Goal: Task Accomplishment & Management: Use online tool/utility

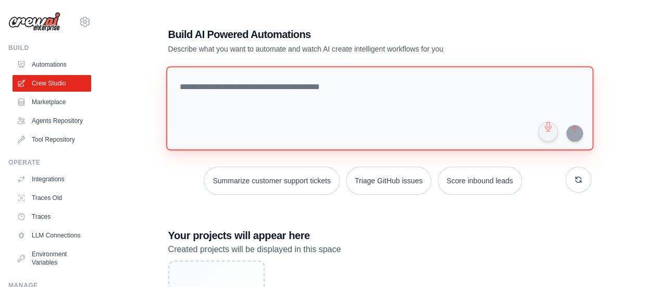
click at [303, 97] on textarea at bounding box center [379, 108] width 427 height 84
paste textarea "**********"
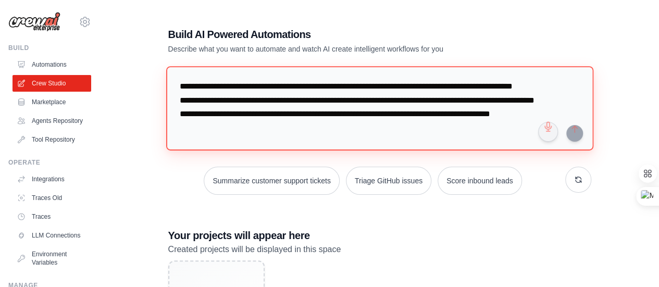
scroll to position [10, 0]
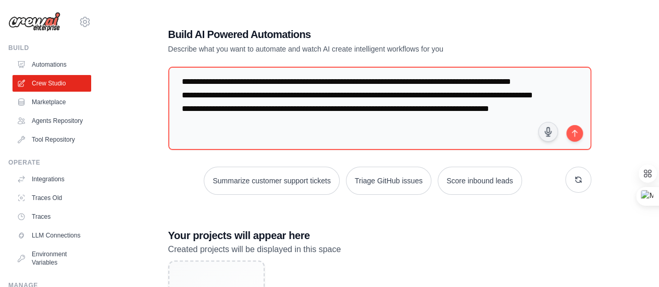
click at [171, 169] on div "Summarize customer support tickets Triage GitHub issues Score inbound leads" at bounding box center [379, 181] width 423 height 28
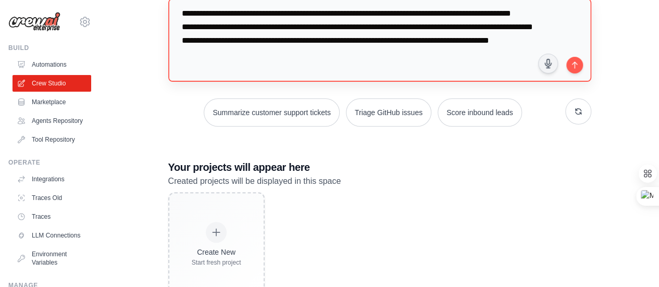
scroll to position [52, 0]
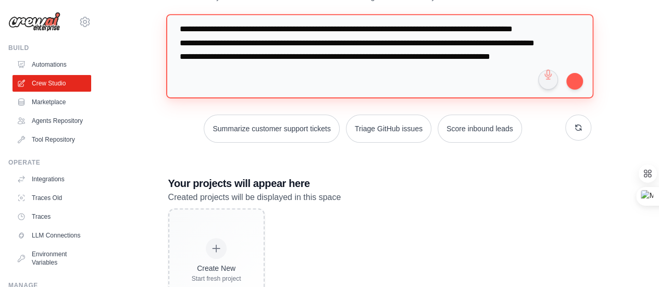
click at [526, 77] on textarea "**********" at bounding box center [379, 56] width 427 height 84
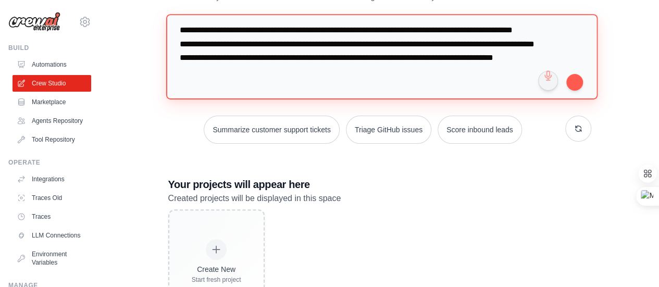
paste textarea "**********"
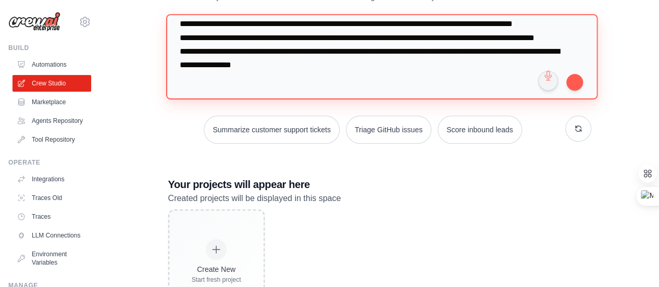
type textarea "**********"
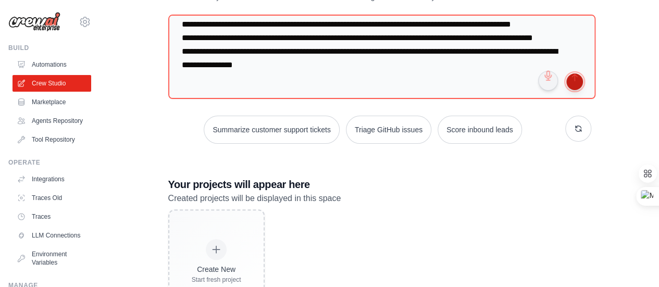
click at [575, 83] on button "submit" at bounding box center [574, 81] width 17 height 17
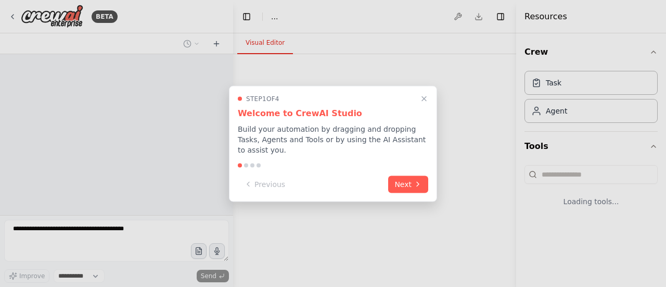
select select "****"
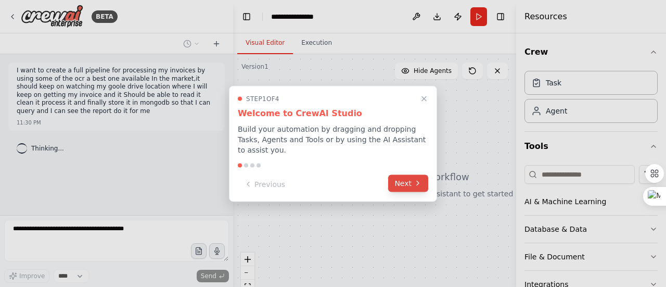
click at [418, 181] on icon at bounding box center [418, 183] width 8 height 8
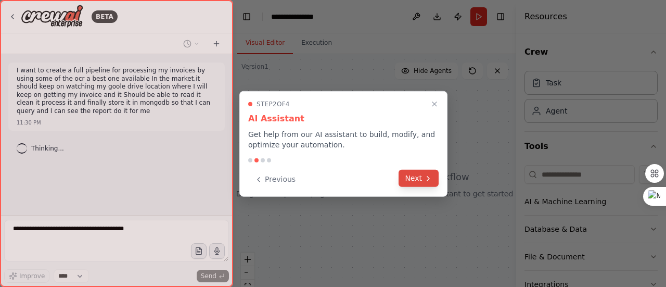
click at [416, 181] on button "Next" at bounding box center [419, 178] width 40 height 17
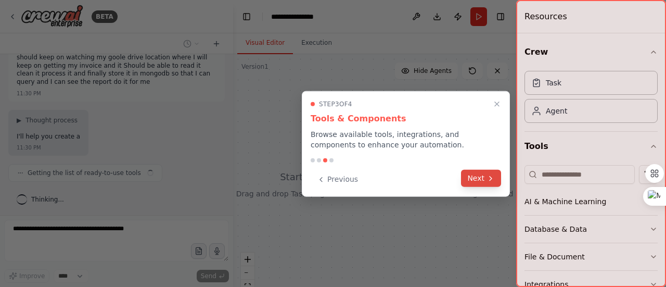
click at [487, 180] on icon at bounding box center [491, 178] width 8 height 8
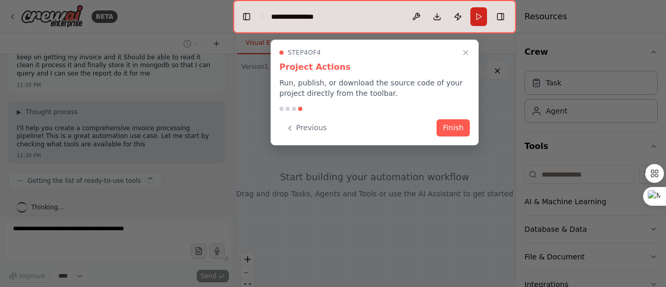
scroll to position [46, 0]
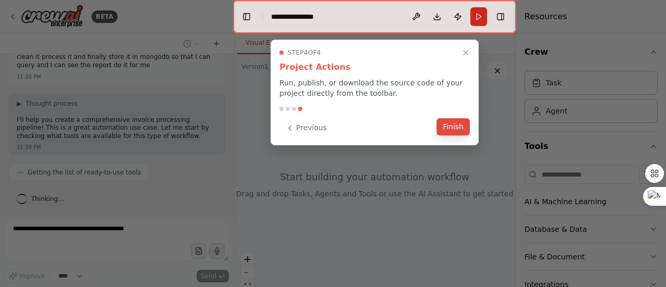
click at [463, 133] on button "Finish" at bounding box center [453, 126] width 33 height 17
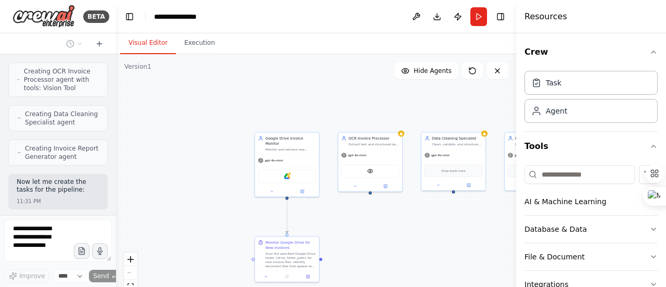
scroll to position [905, 0]
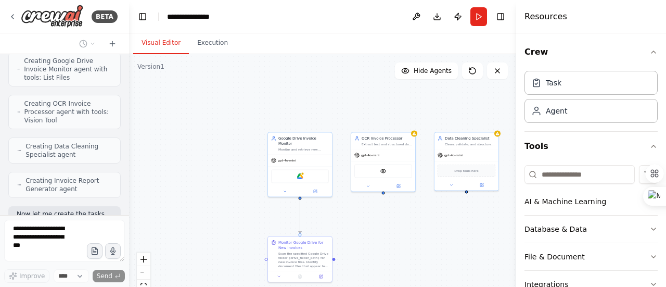
drag, startPoint x: 230, startPoint y: 122, endPoint x: 129, endPoint y: 125, distance: 100.5
click at [129, 125] on div "BETA I want to create a full pipeline for processing my invoices by using some …" at bounding box center [333, 143] width 666 height 287
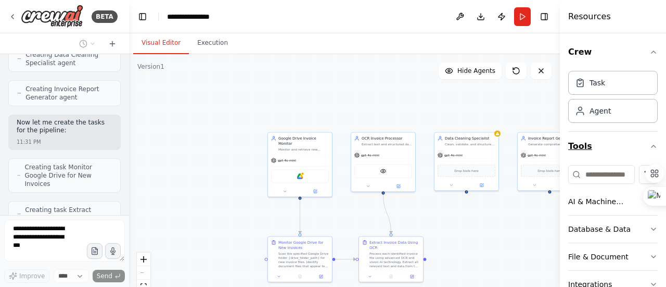
drag, startPoint x: 516, startPoint y: 129, endPoint x: 631, endPoint y: 131, distance: 115.1
click at [631, 131] on div "Resources Crew Task Agent Tools AI & Machine Learning Database & Data File & Do…" at bounding box center [613, 143] width 106 height 287
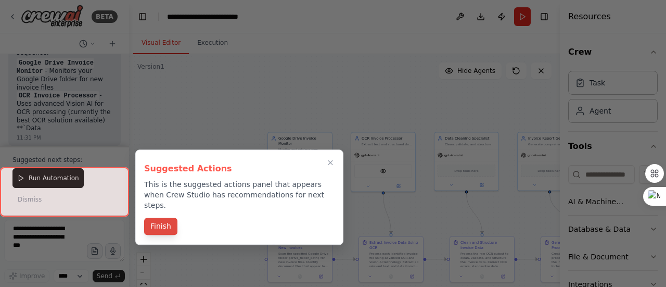
click at [158, 218] on button "Finish" at bounding box center [160, 226] width 33 height 17
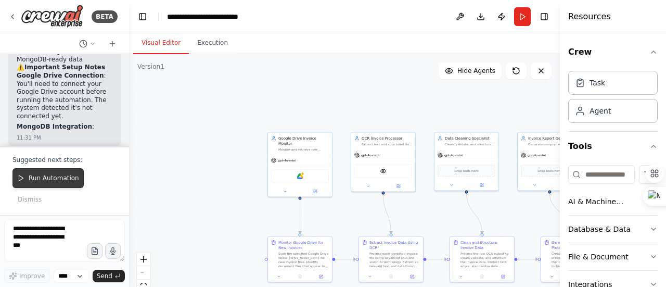
click at [64, 182] on span "Run Automation" at bounding box center [54, 178] width 50 height 8
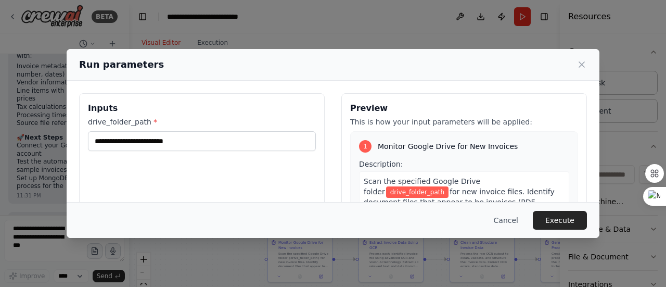
scroll to position [1839, 0]
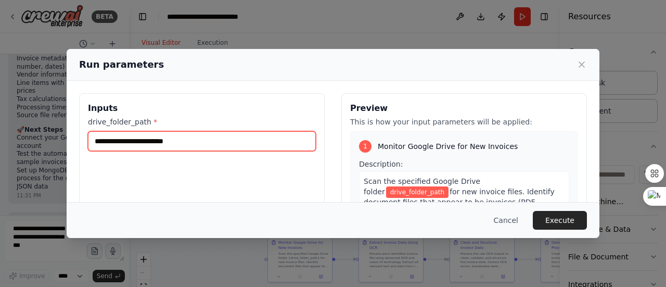
click at [221, 142] on input "drive_folder_path *" at bounding box center [202, 141] width 228 height 20
type input "******"
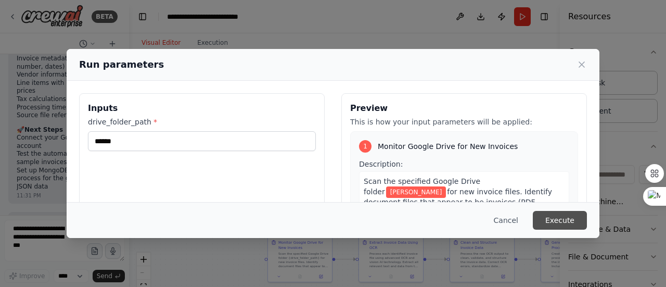
click at [557, 219] on button "Execute" at bounding box center [560, 220] width 54 height 19
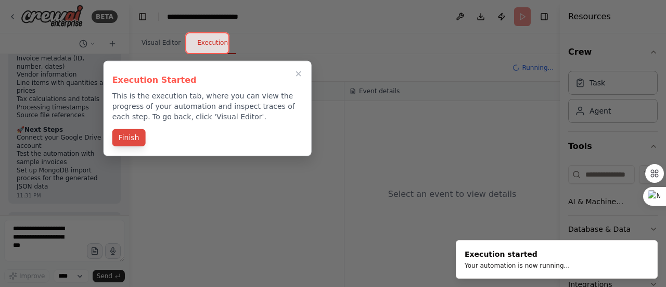
click at [133, 139] on button "Finish" at bounding box center [128, 137] width 33 height 17
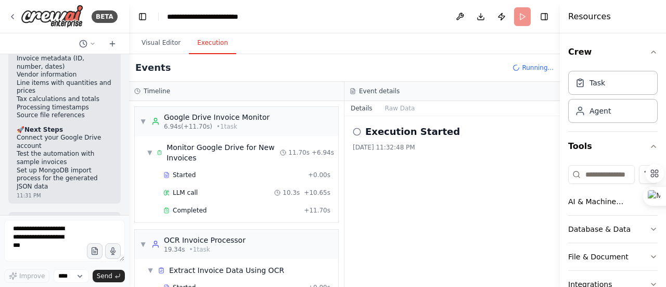
scroll to position [317, 0]
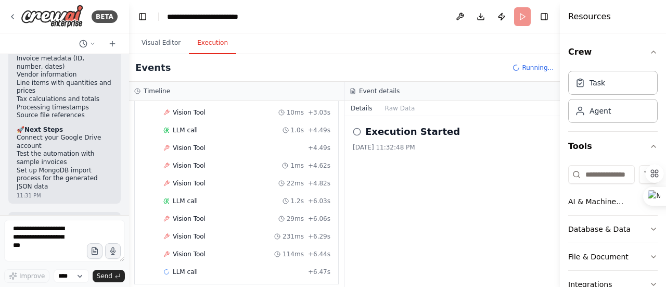
click at [433, 150] on div "[DATE] 11:32:48 PM" at bounding box center [452, 147] width 199 height 8
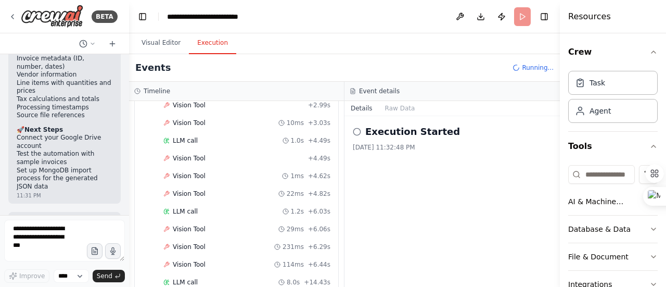
scroll to position [428, 0]
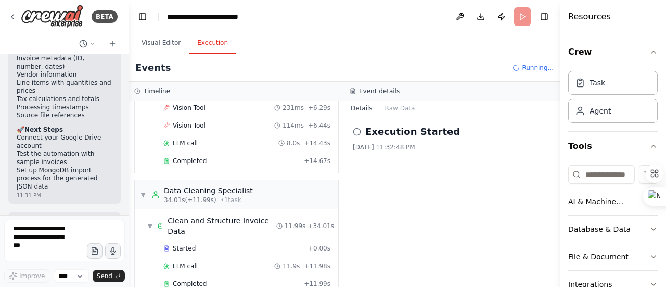
click at [356, 128] on icon at bounding box center [357, 132] width 8 height 8
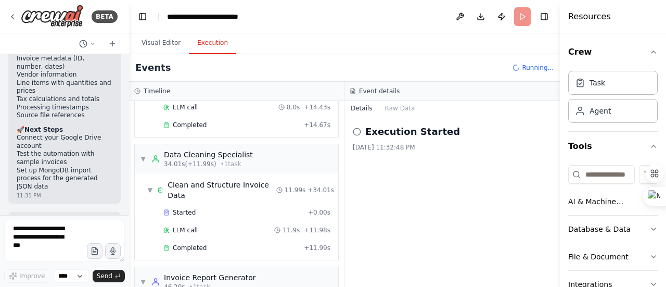
scroll to position [549, 0]
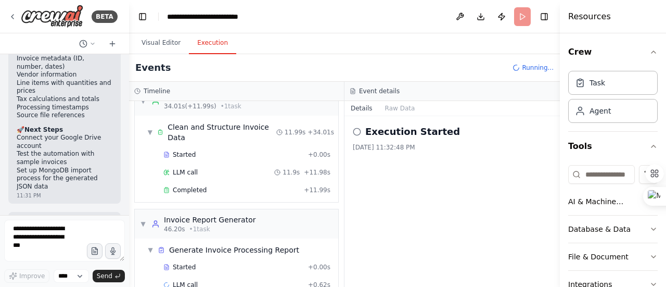
click at [357, 134] on icon at bounding box center [357, 132] width 8 height 8
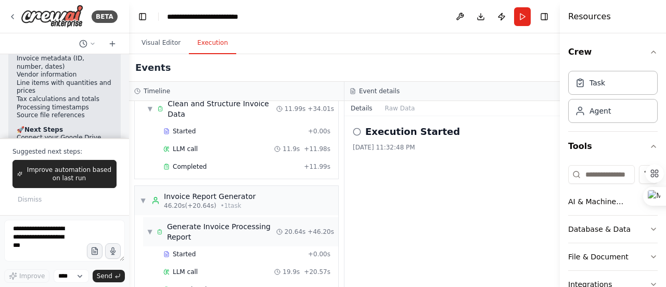
scroll to position [577, 0]
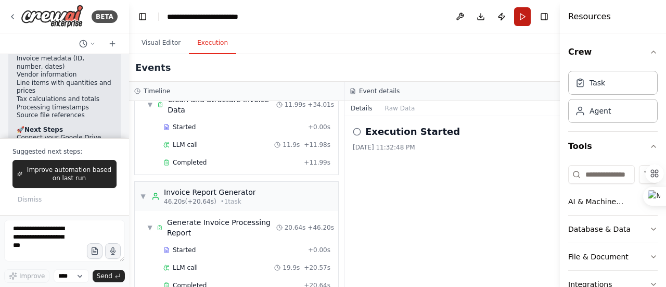
click at [526, 17] on button "Run" at bounding box center [522, 16] width 17 height 19
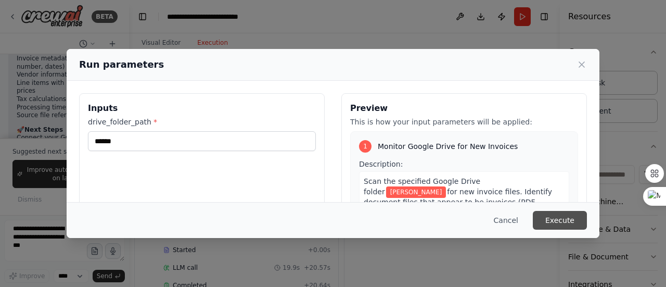
click at [570, 218] on button "Execute" at bounding box center [560, 220] width 54 height 19
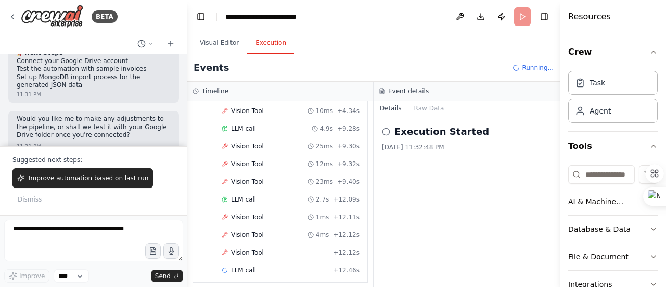
scroll to position [1441, 0]
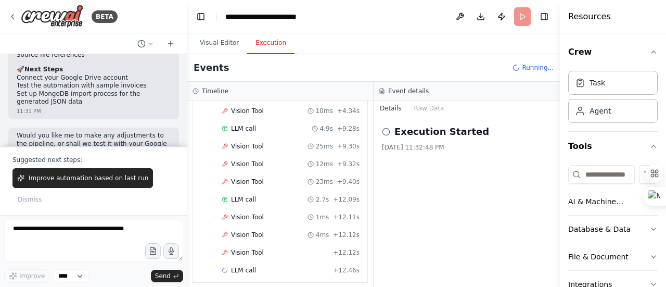
drag, startPoint x: 125, startPoint y: 117, endPoint x: 187, endPoint y: 119, distance: 62.0
click at [187, 119] on div "BETA I want to create a full pipeline for processing my invoices by using some …" at bounding box center [333, 143] width 666 height 287
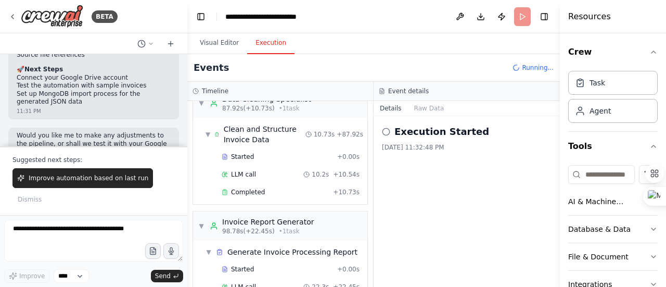
scroll to position [1212, 0]
